Goal: Transaction & Acquisition: Purchase product/service

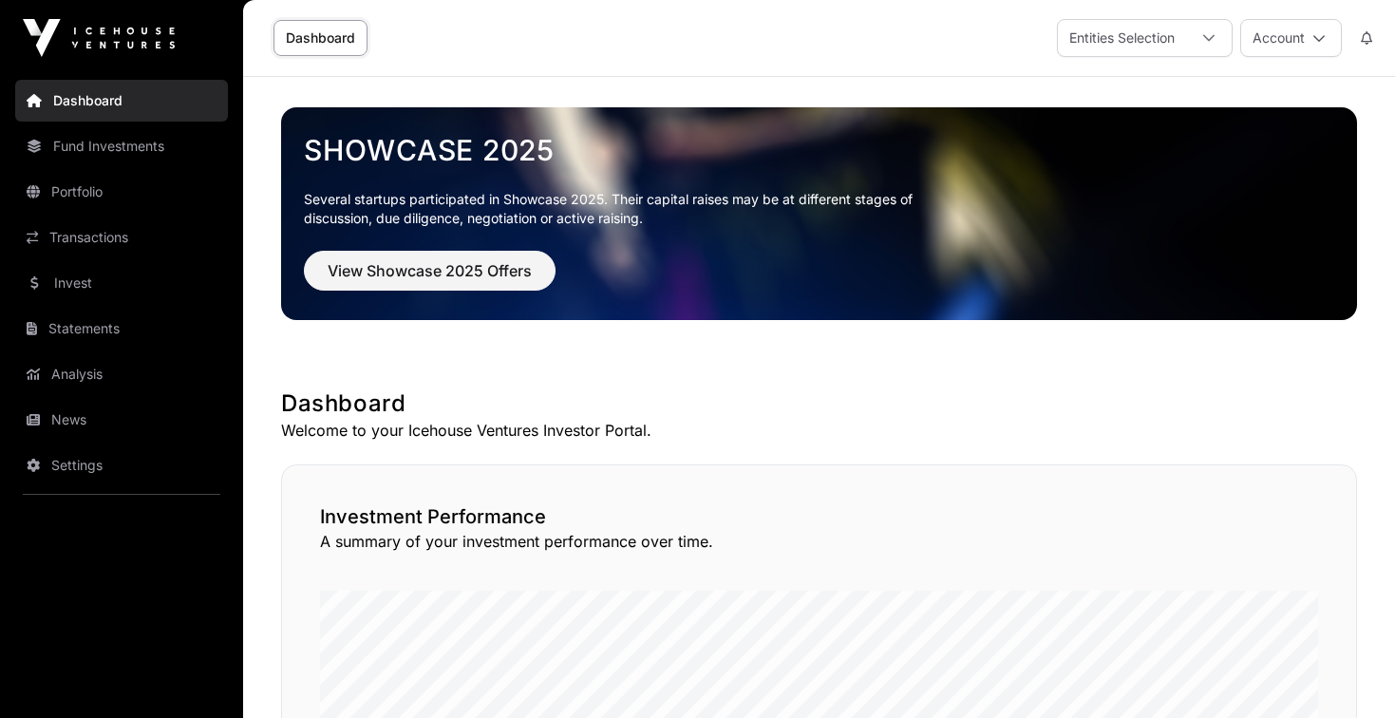
click at [1306, 39] on button "Account" at bounding box center [1291, 38] width 102 height 38
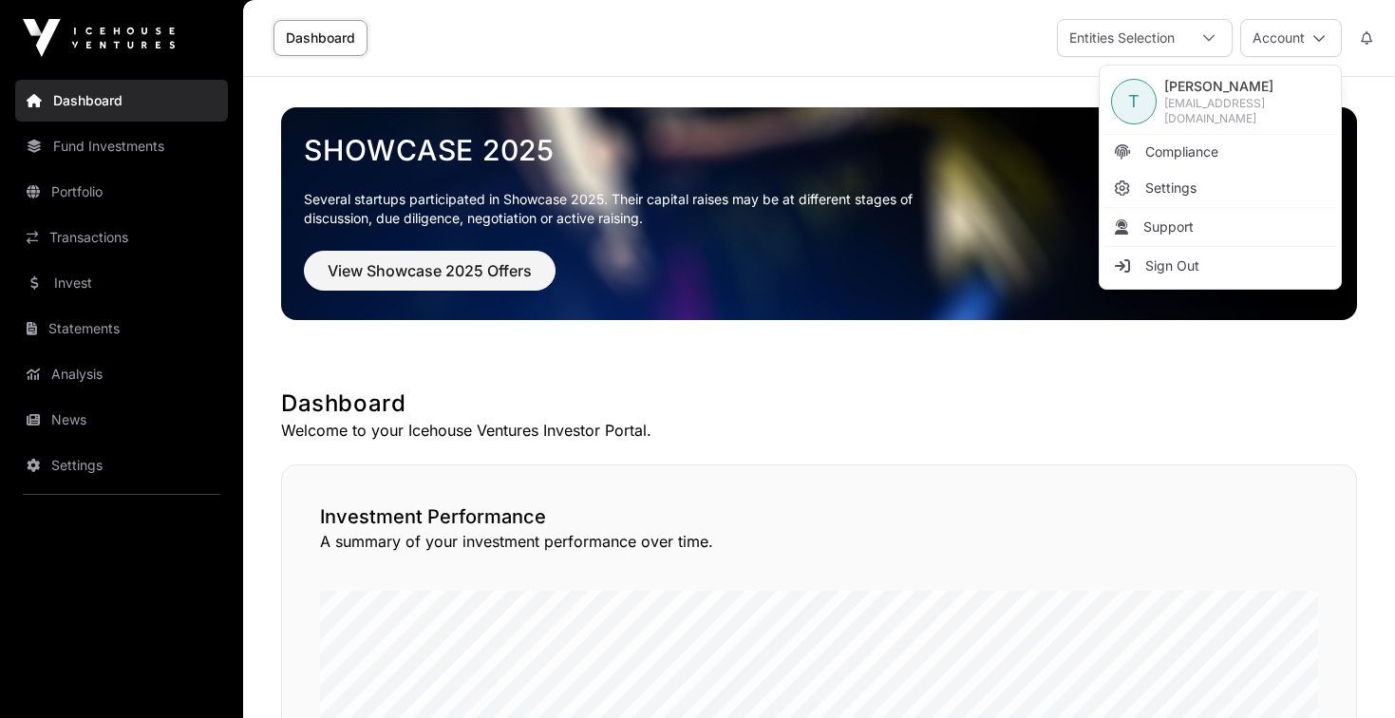
click at [1306, 39] on button "Account" at bounding box center [1291, 38] width 102 height 38
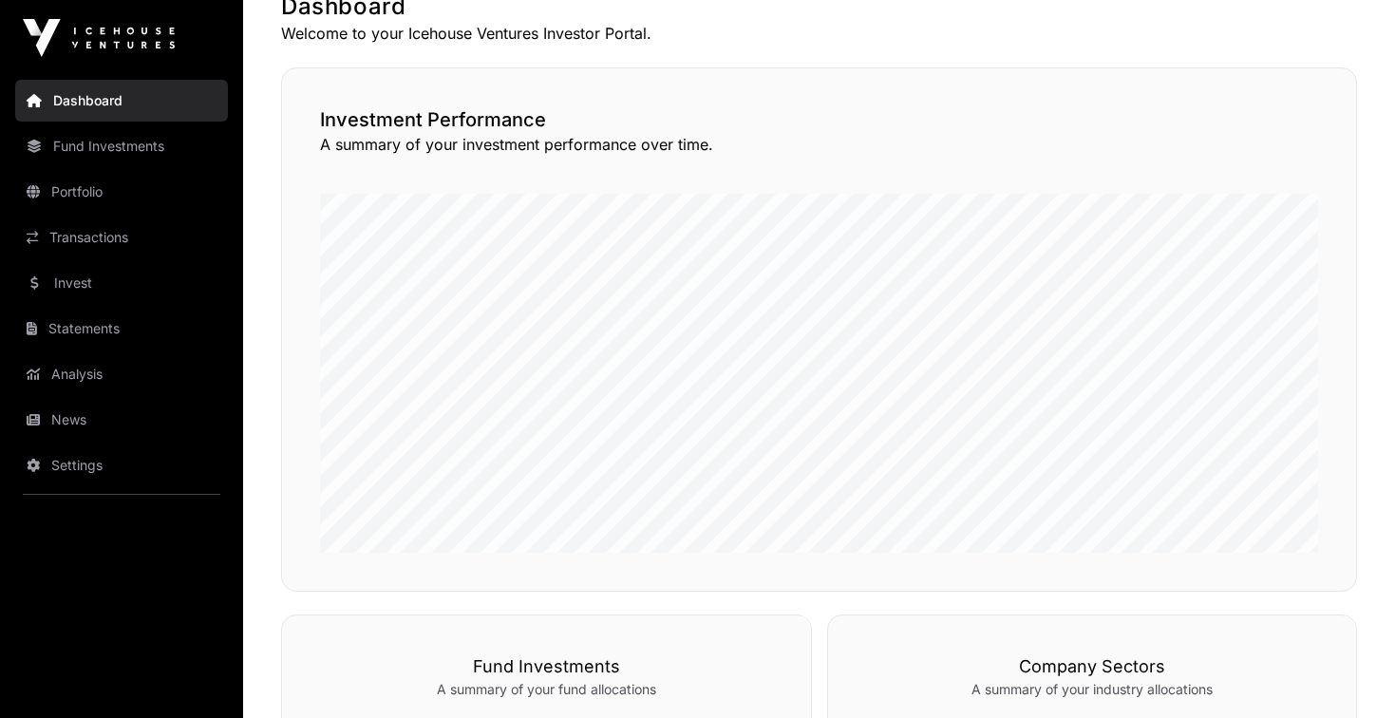
scroll to position [325, 0]
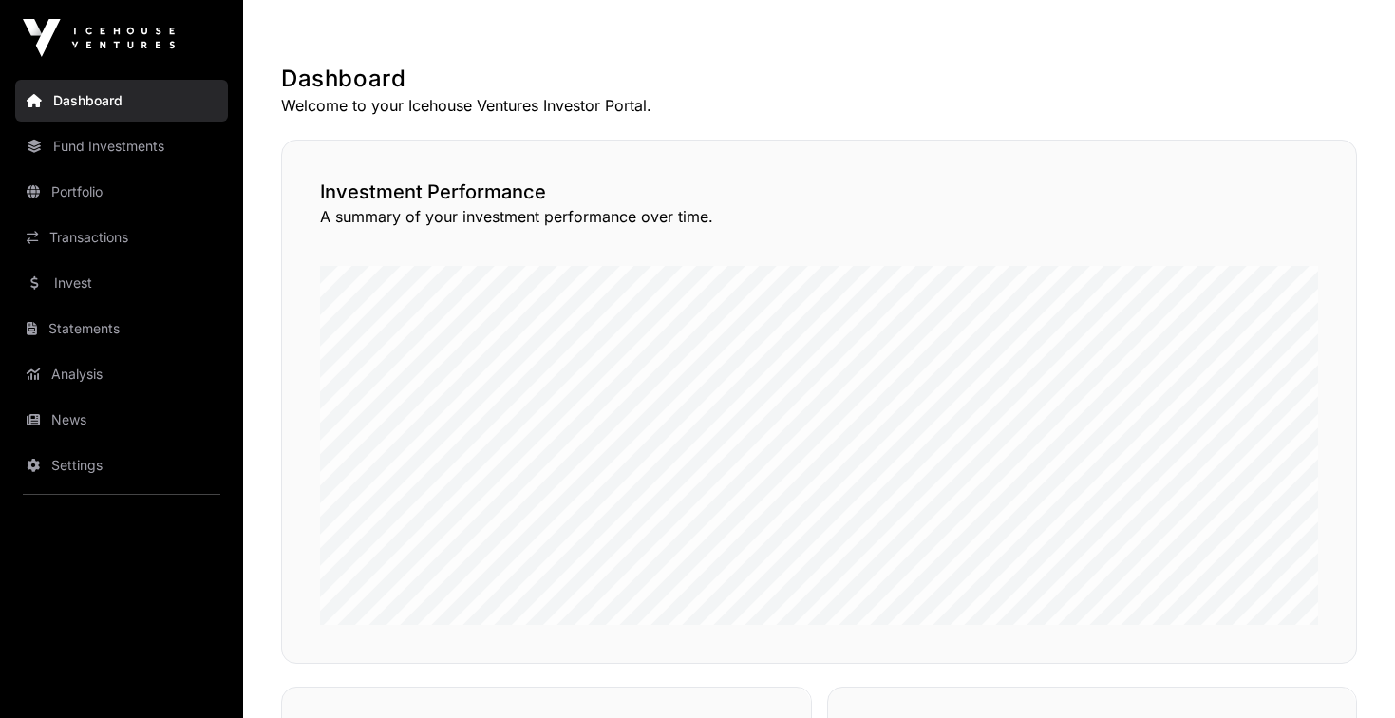
click at [140, 151] on link "Fund Investments" at bounding box center [121, 146] width 213 height 42
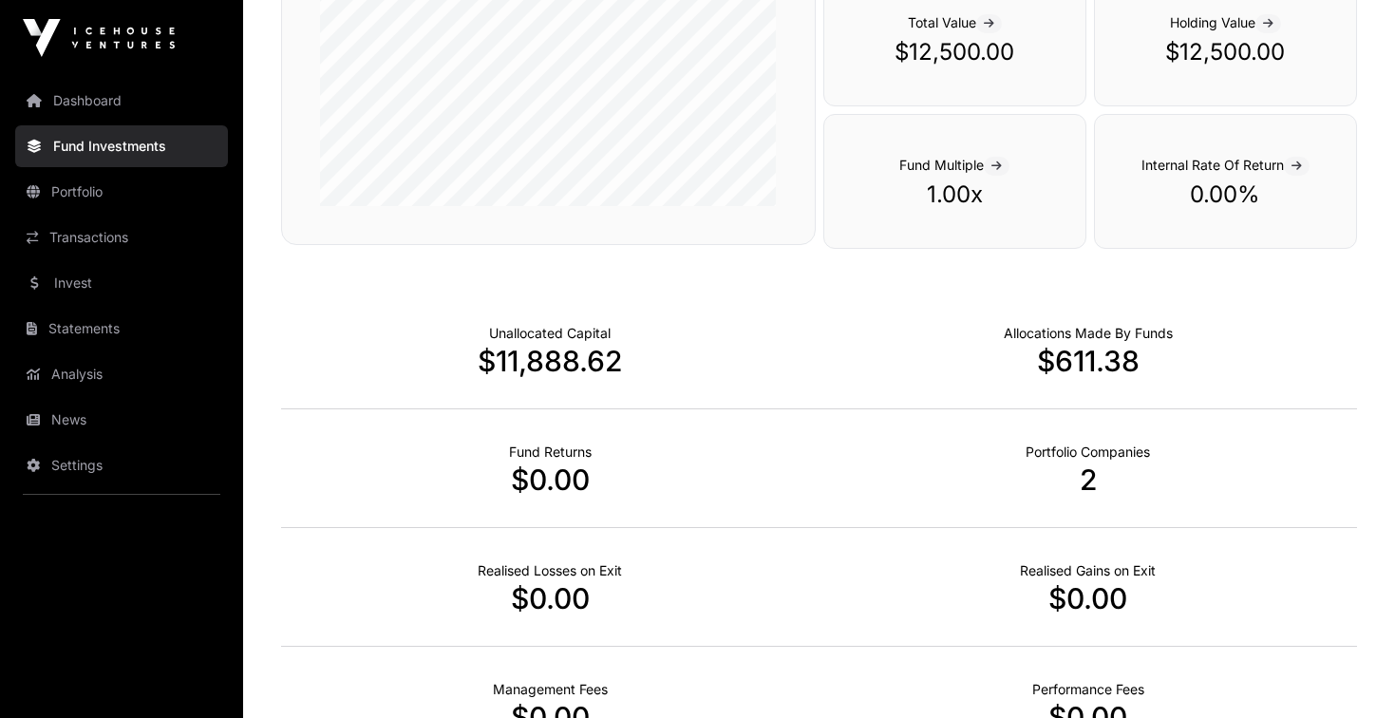
scroll to position [997, 0]
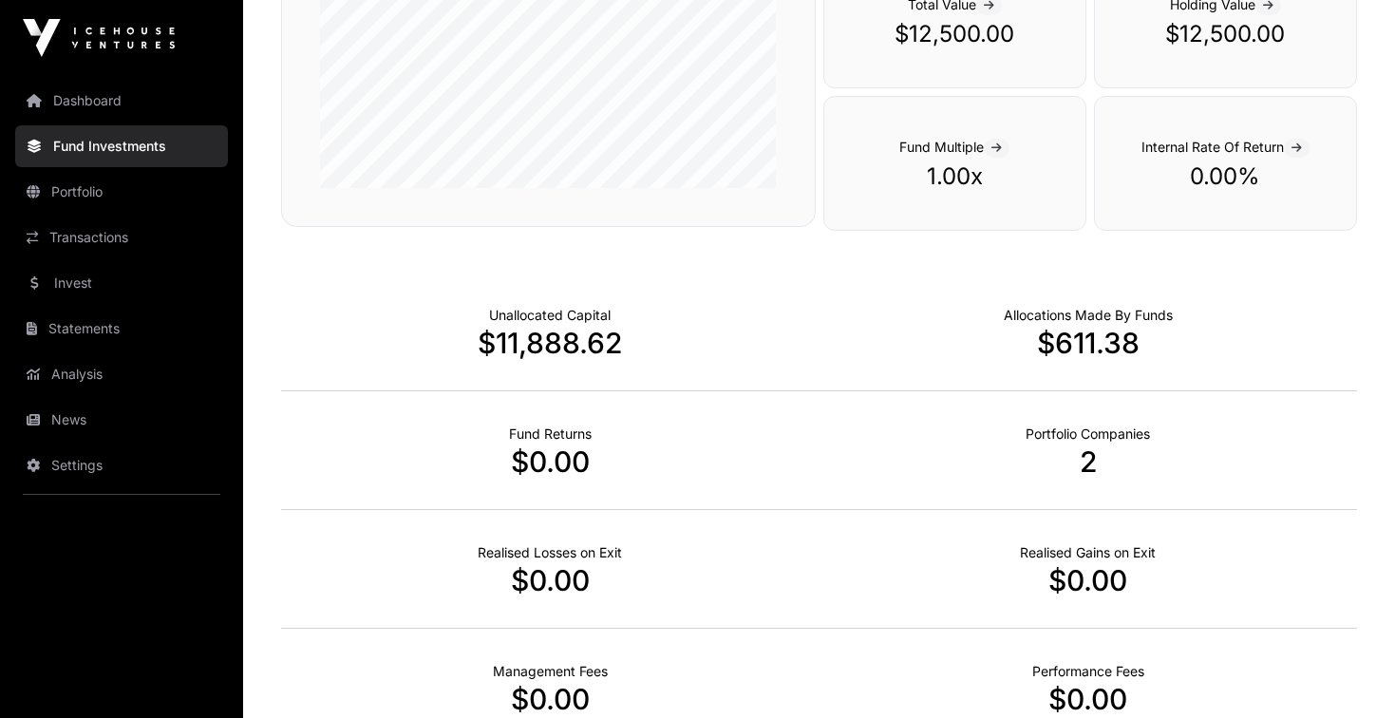
click at [1086, 465] on p "2" at bounding box center [1088, 461] width 538 height 34
click at [104, 241] on link "Transactions" at bounding box center [121, 237] width 213 height 42
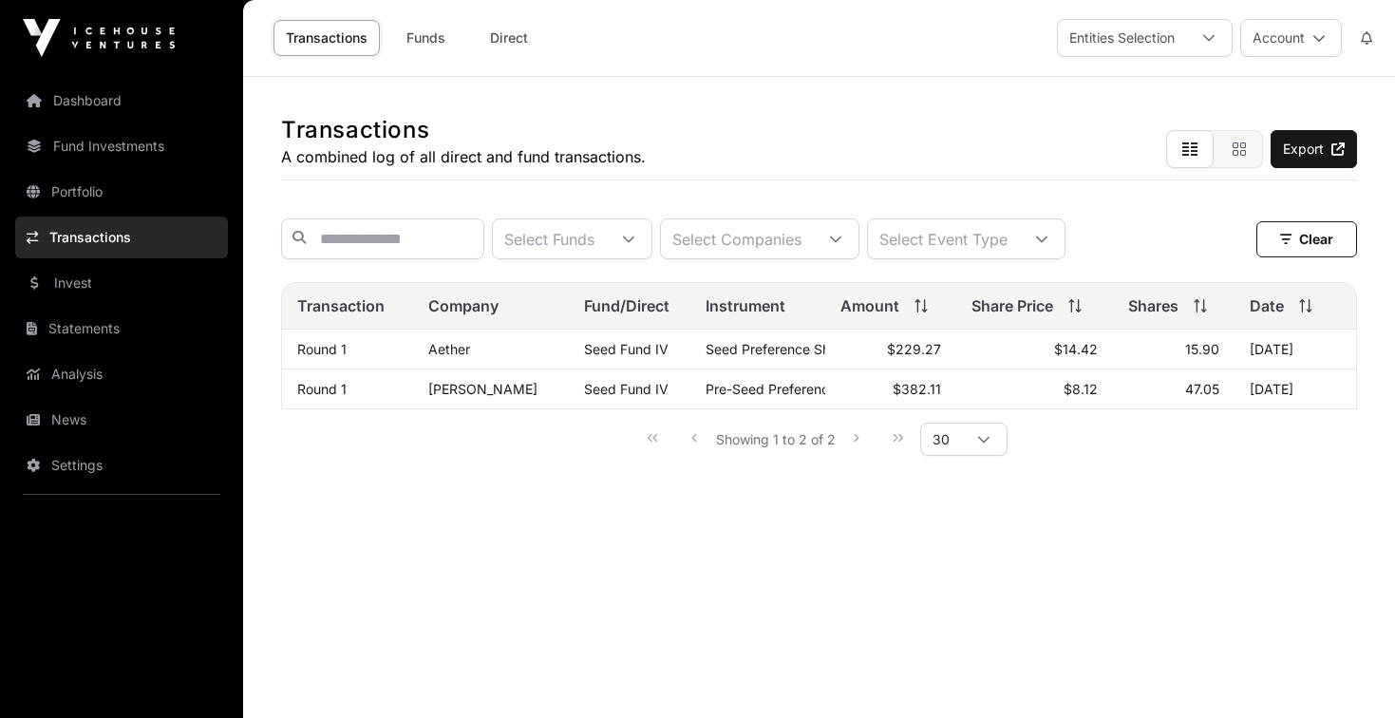
click at [96, 191] on link "Portfolio" at bounding box center [121, 192] width 213 height 42
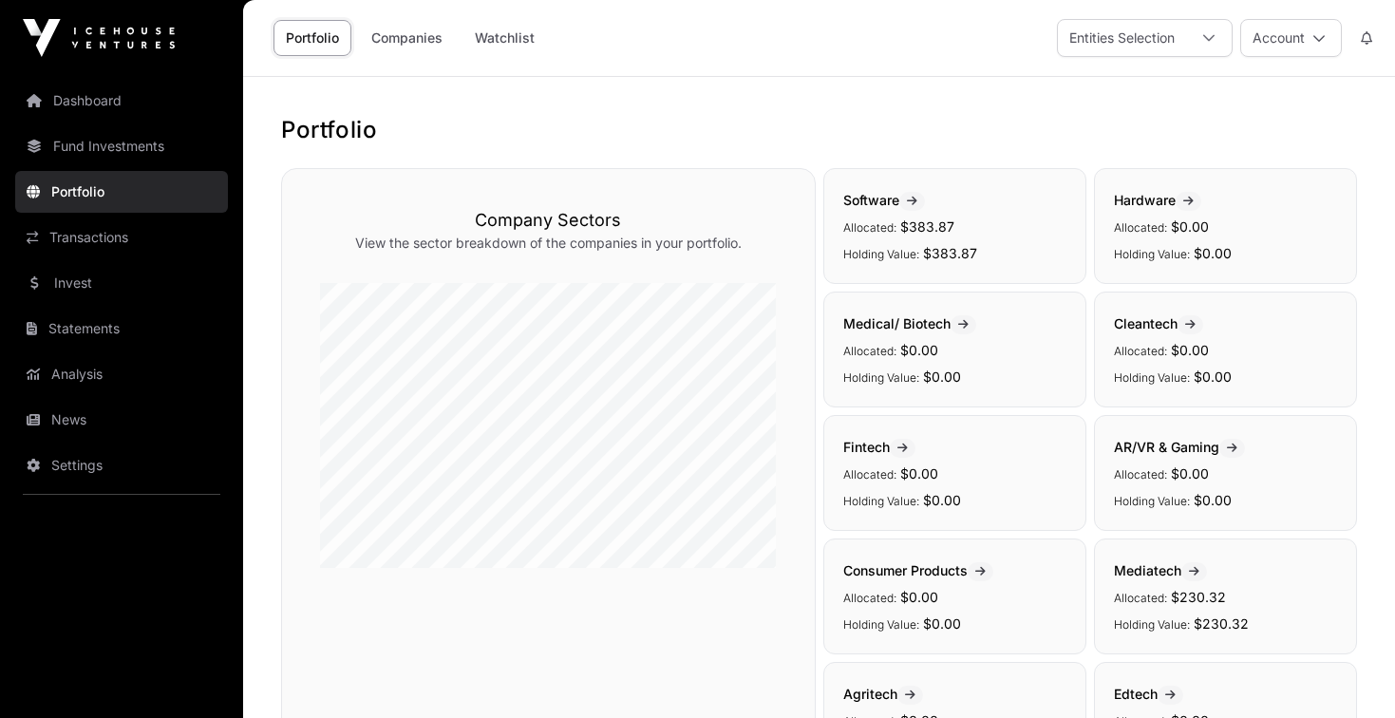
click at [920, 193] on span at bounding box center [912, 201] width 26 height 19
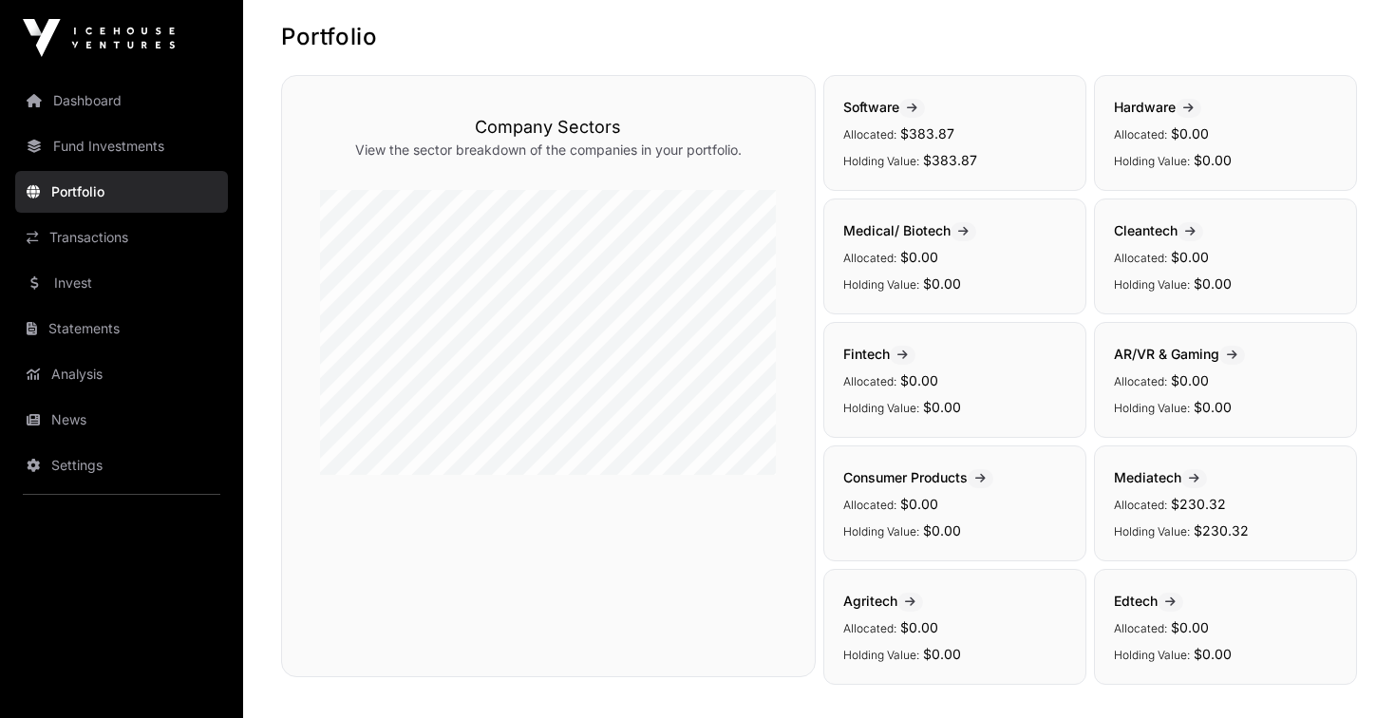
scroll to position [100, 0]
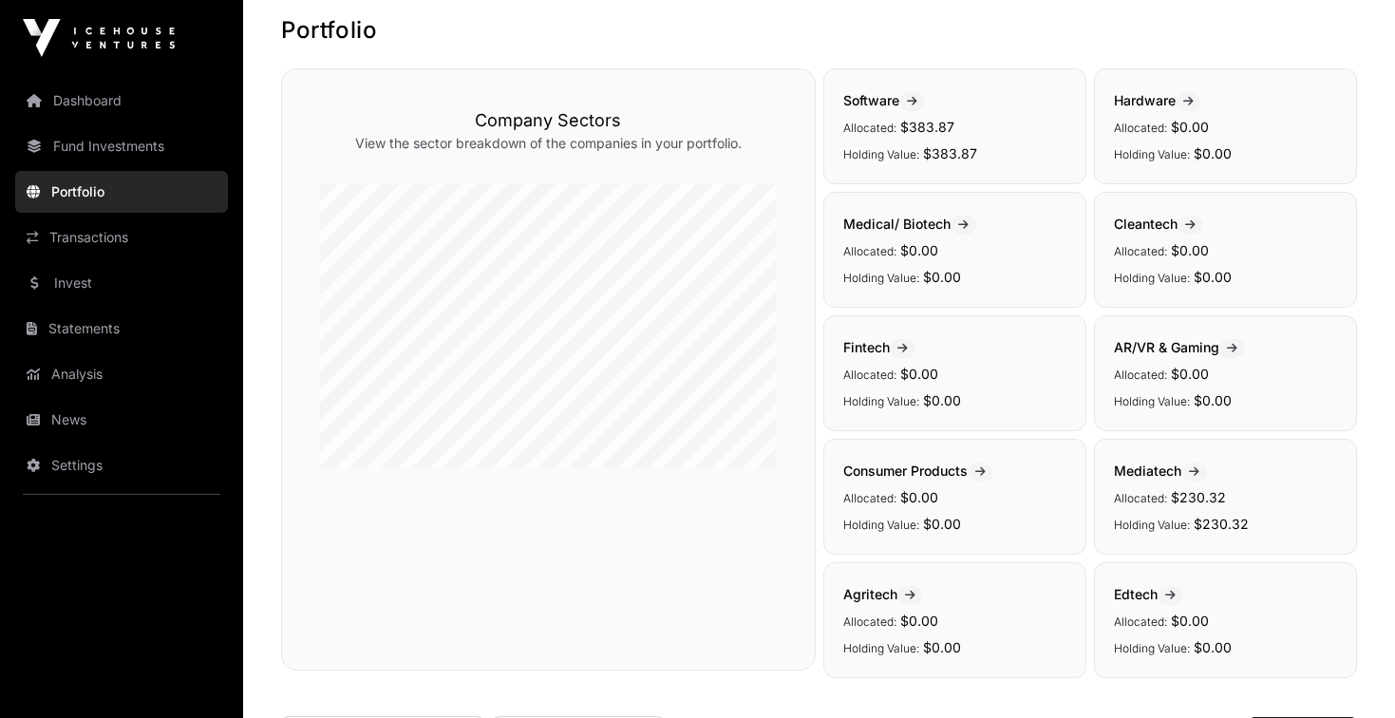
click at [1153, 474] on span "Mediatech" at bounding box center [1160, 470] width 93 height 16
click at [91, 143] on link "Fund Investments" at bounding box center [121, 146] width 213 height 42
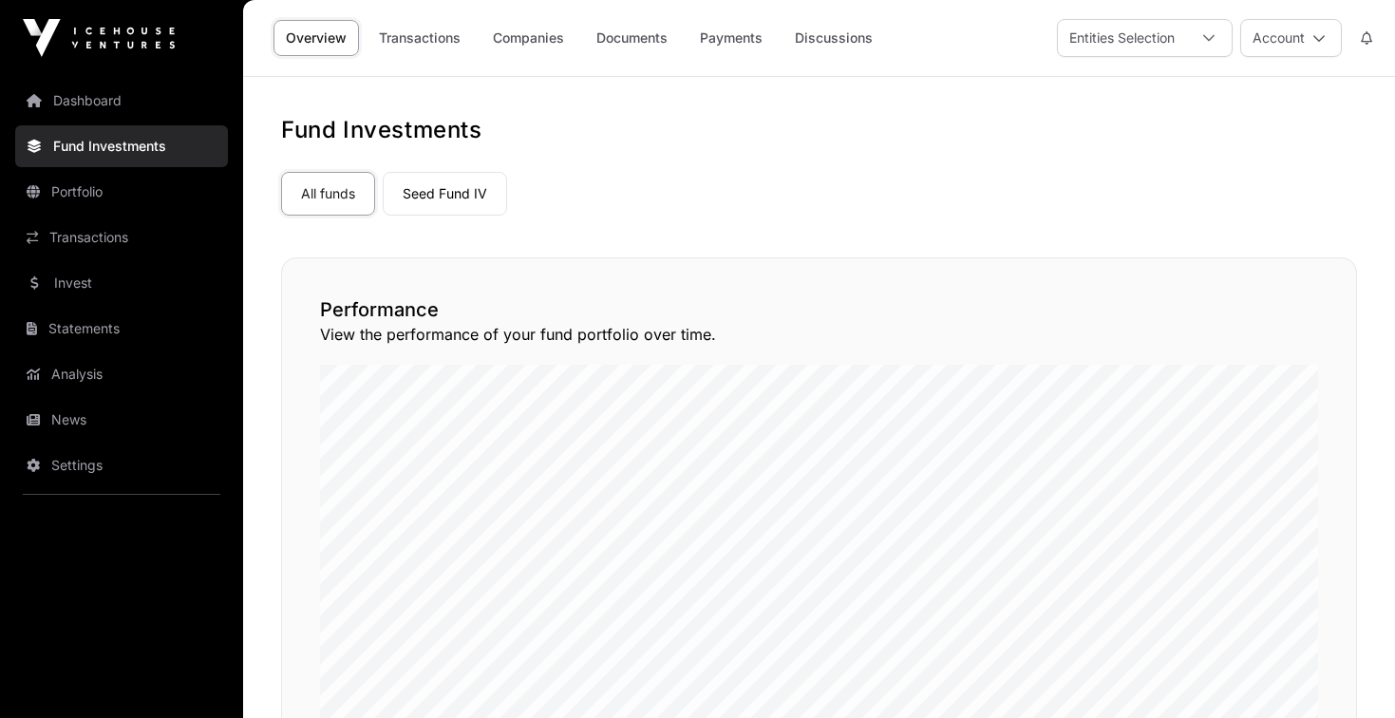
click at [88, 277] on link "Invest" at bounding box center [121, 283] width 213 height 42
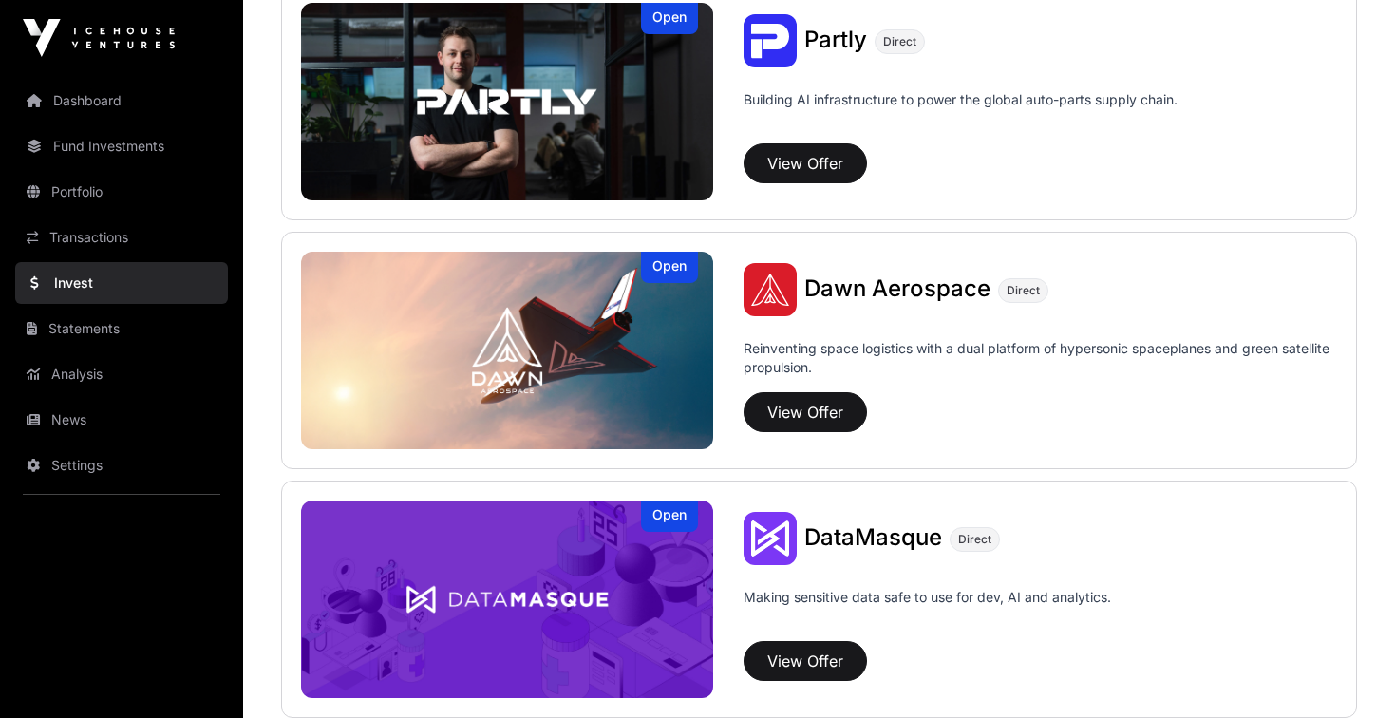
scroll to position [1754, 0]
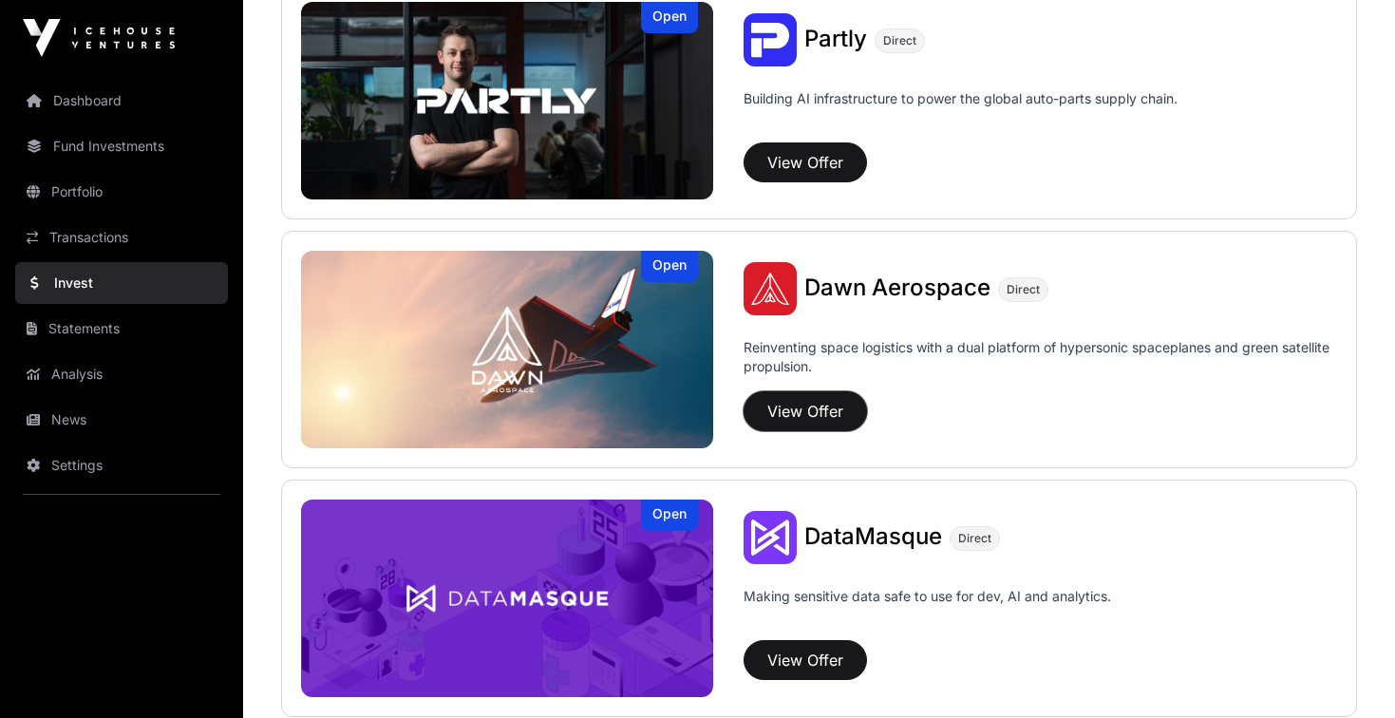
click at [807, 416] on button "View Offer" at bounding box center [804, 411] width 123 height 40
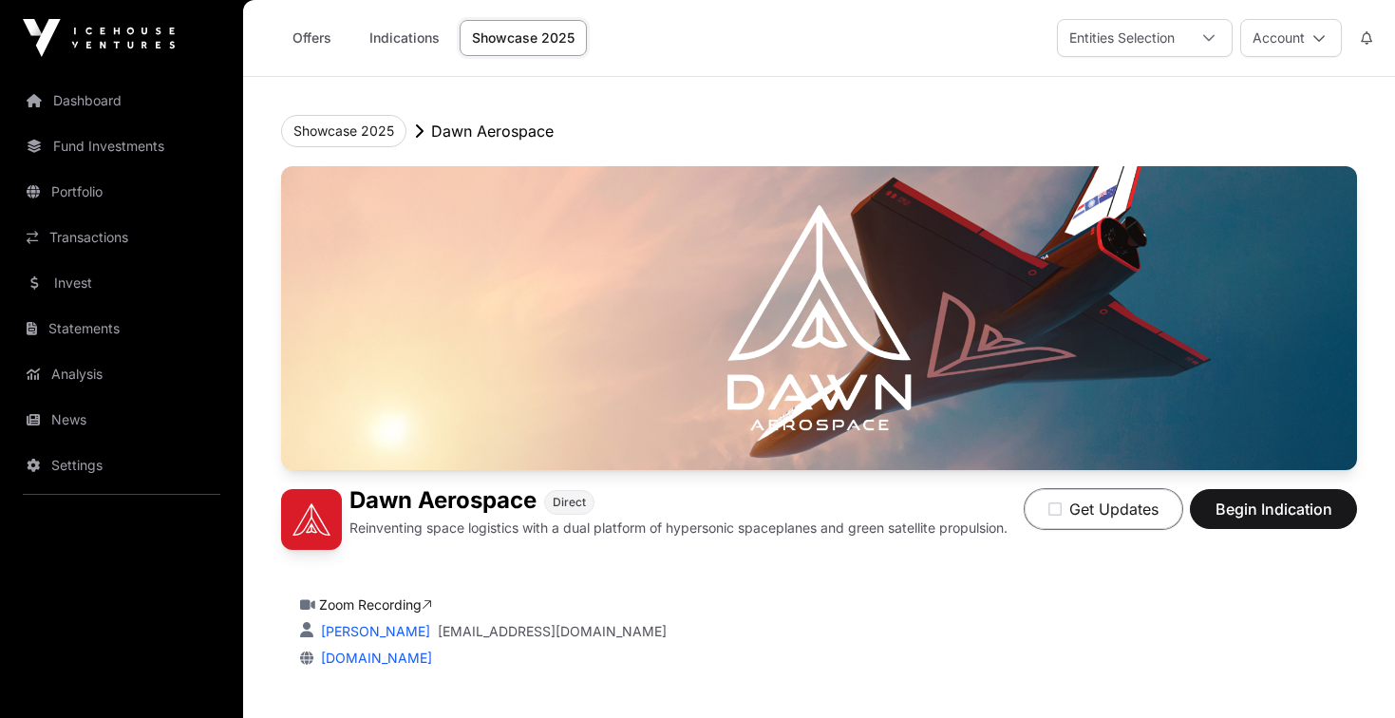
click at [1055, 510] on icon "button" at bounding box center [1054, 508] width 13 height 15
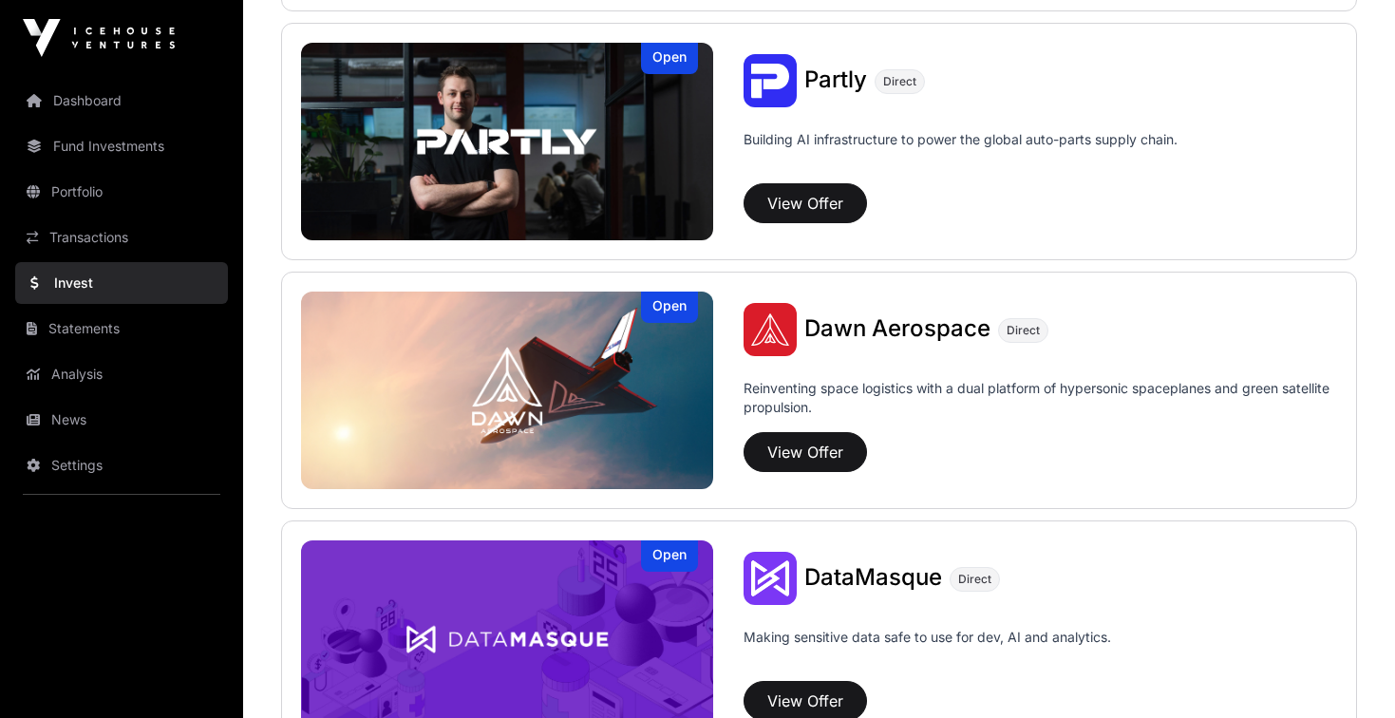
scroll to position [1711, 0]
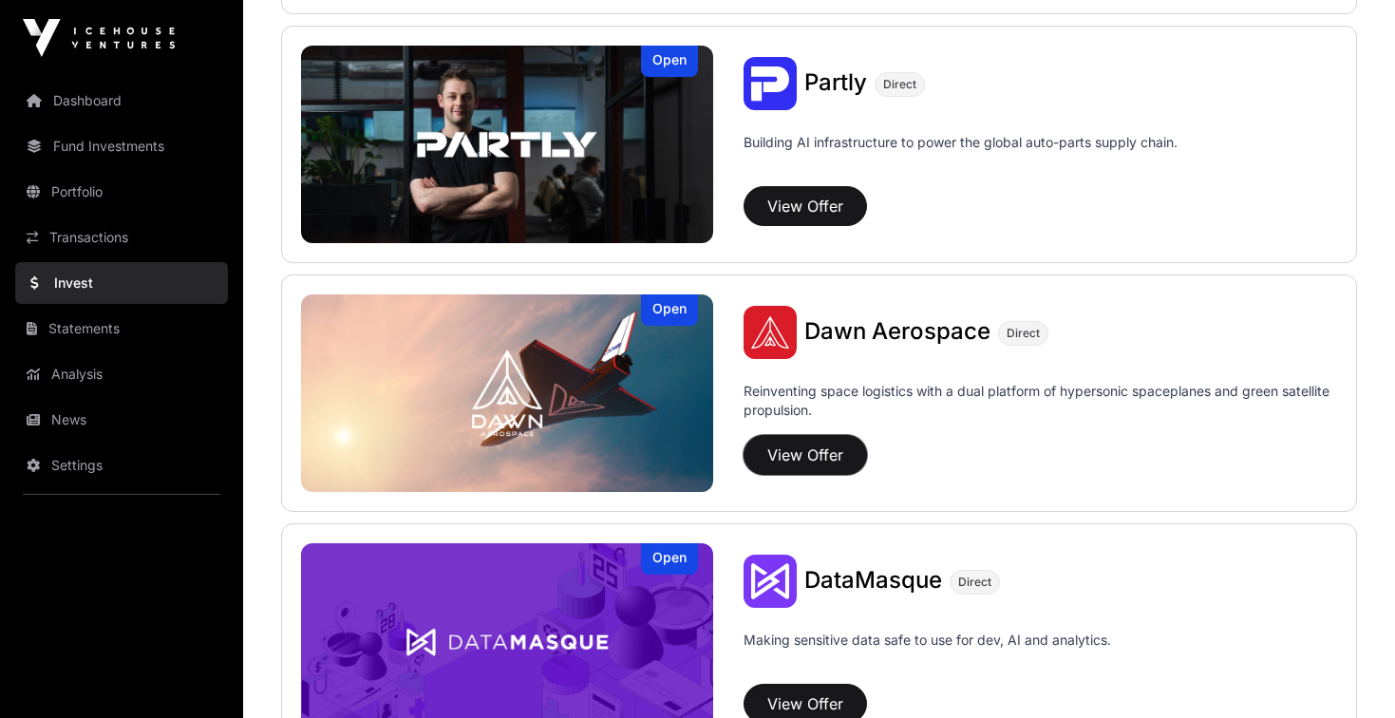
click at [767, 449] on button "View Offer" at bounding box center [804, 455] width 123 height 40
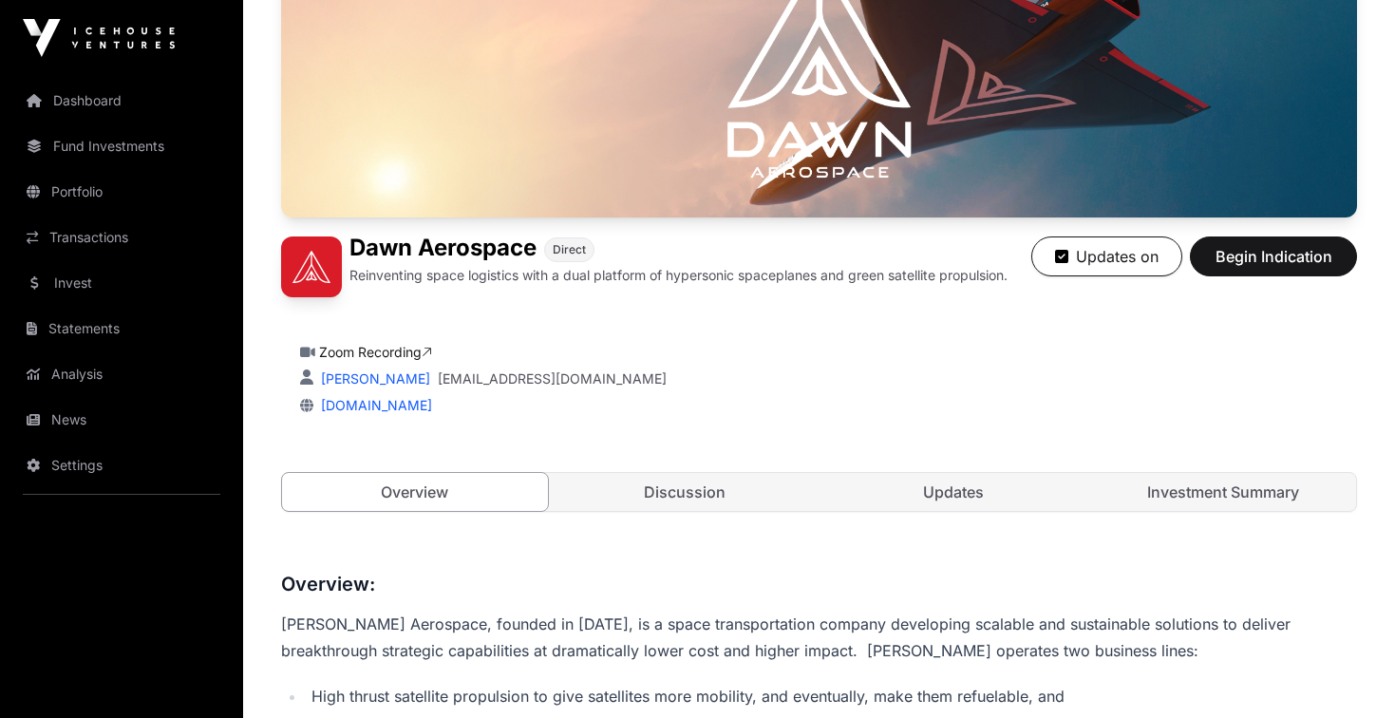
scroll to position [254, 0]
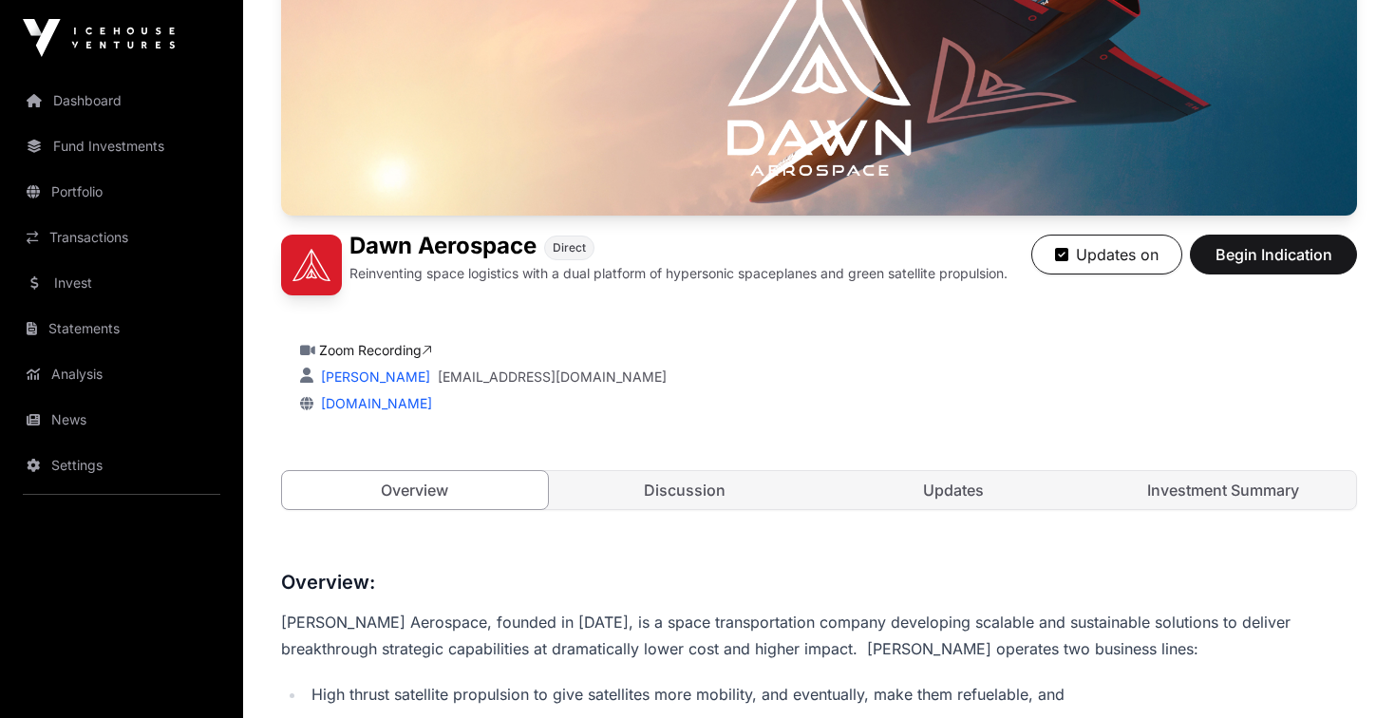
click at [656, 502] on link "Discussion" at bounding box center [685, 490] width 266 height 38
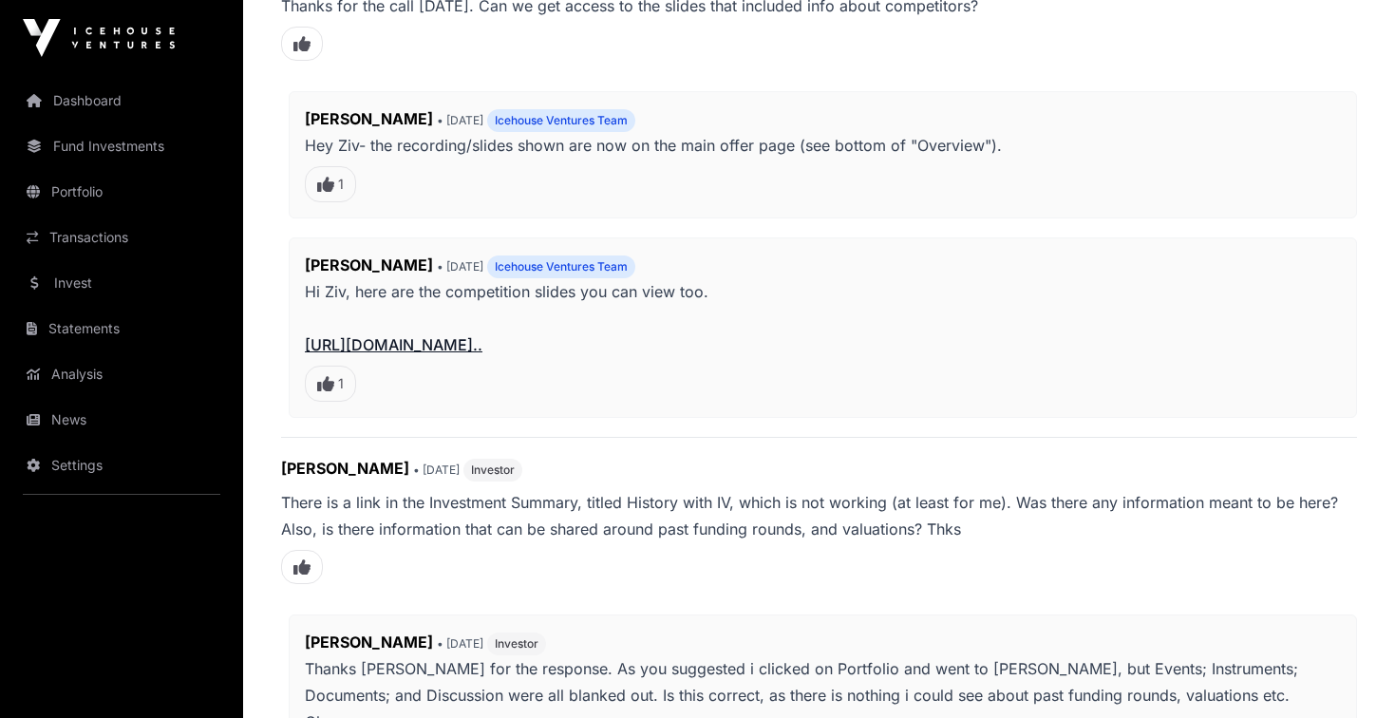
scroll to position [866, 0]
click at [471, 343] on link "[URL][DOMAIN_NAME].." at bounding box center [394, 343] width 178 height 19
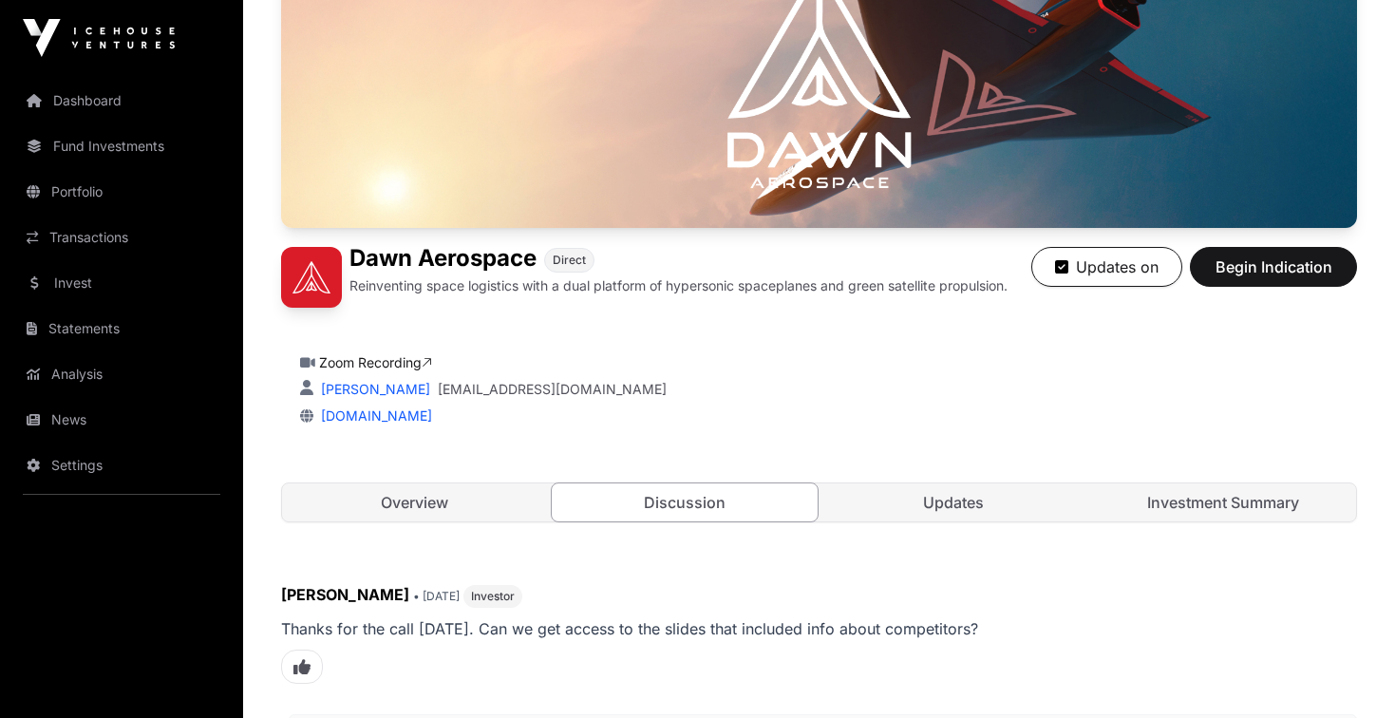
scroll to position [0, 0]
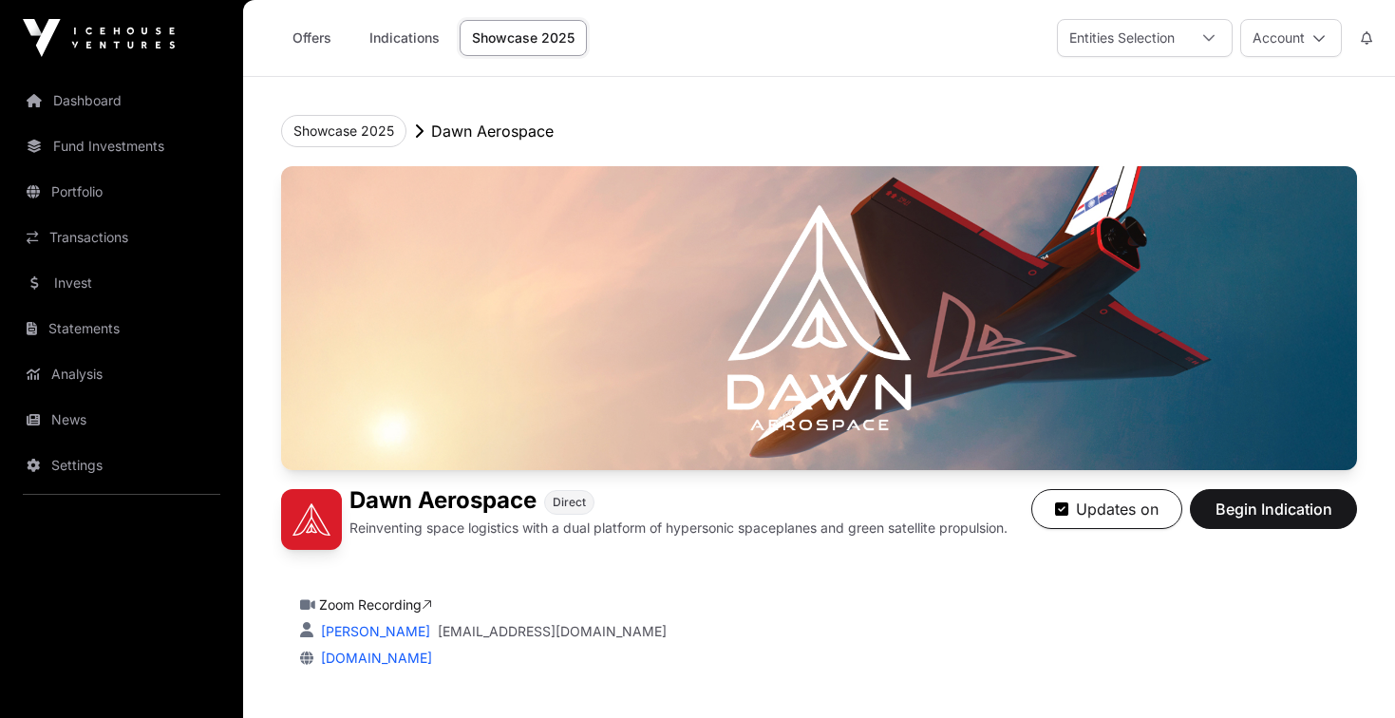
click at [85, 289] on link "Invest" at bounding box center [121, 283] width 213 height 42
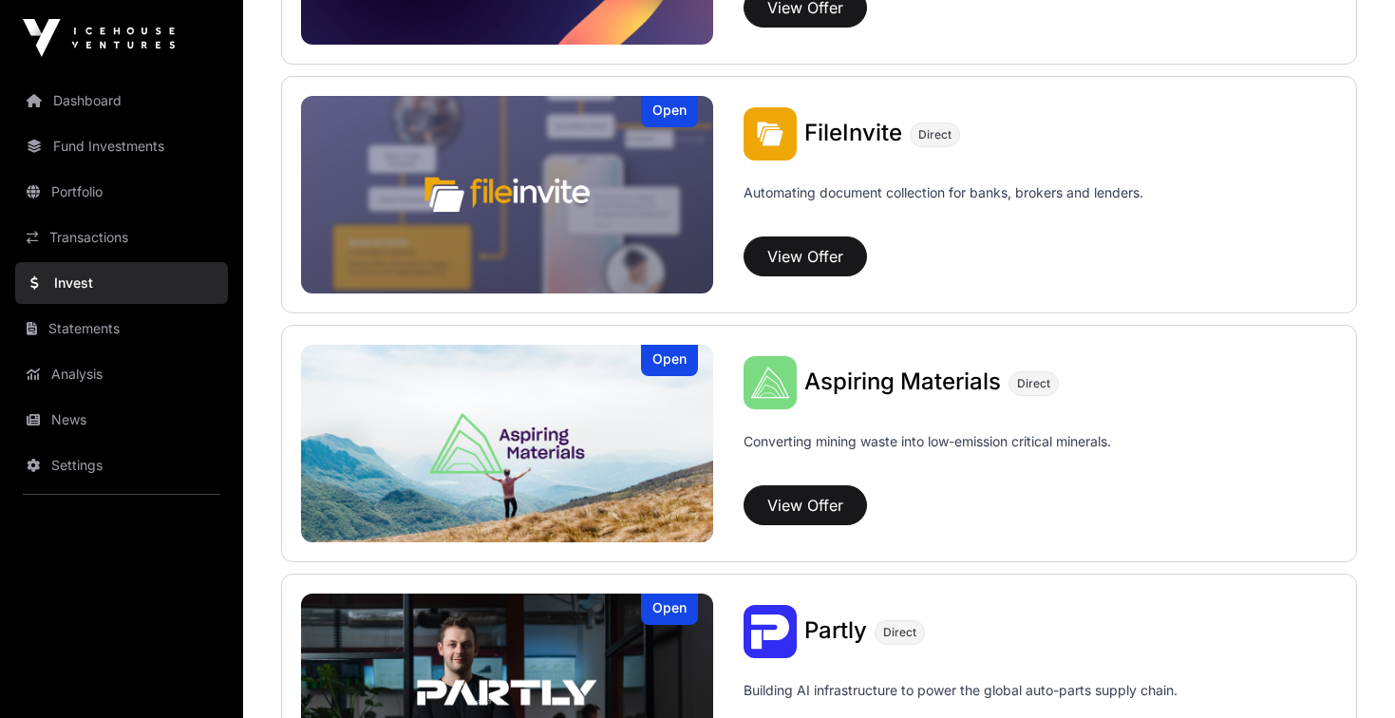
scroll to position [1177, 0]
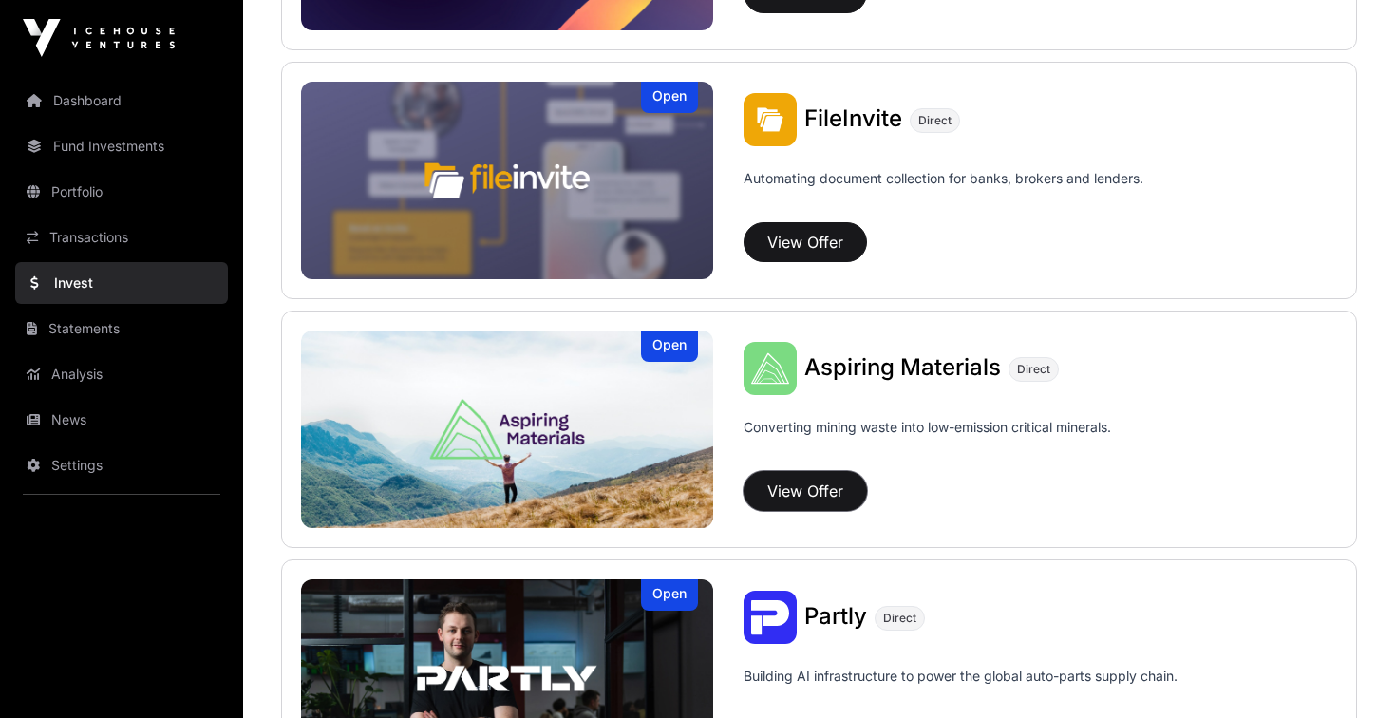
click at [813, 488] on button "View Offer" at bounding box center [804, 491] width 123 height 40
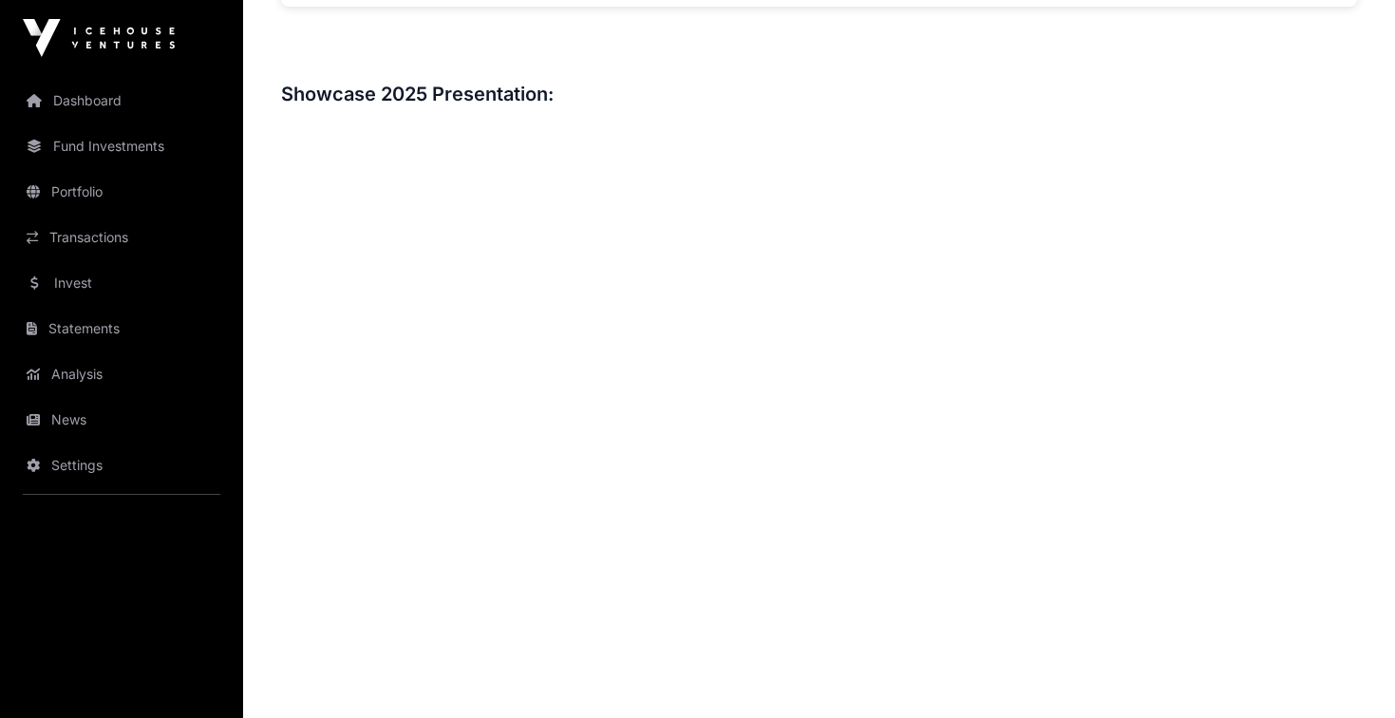
scroll to position [2115, 0]
